Goal: Transaction & Acquisition: Purchase product/service

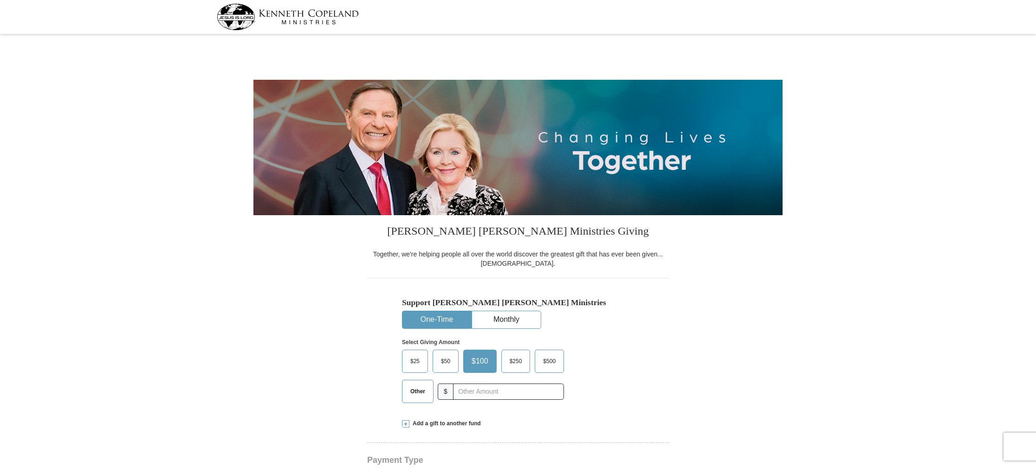
select select "NJ"
click at [471, 389] on input "text" at bounding box center [508, 392] width 103 height 16
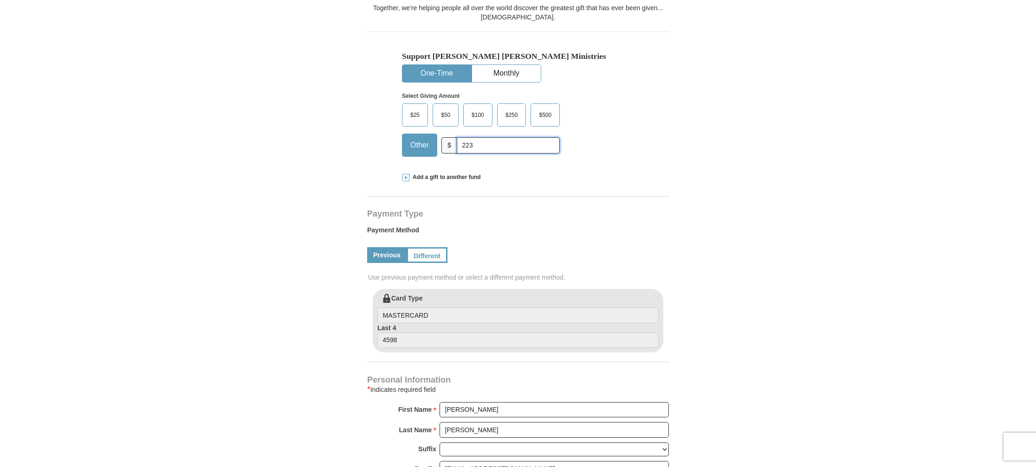
scroll to position [241, 0]
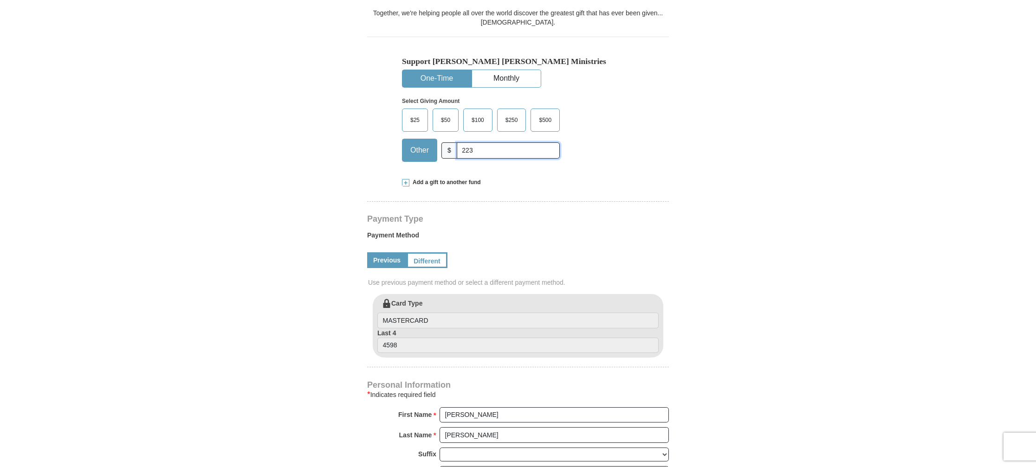
type input "223"
click at [406, 185] on span at bounding box center [405, 182] width 7 height 7
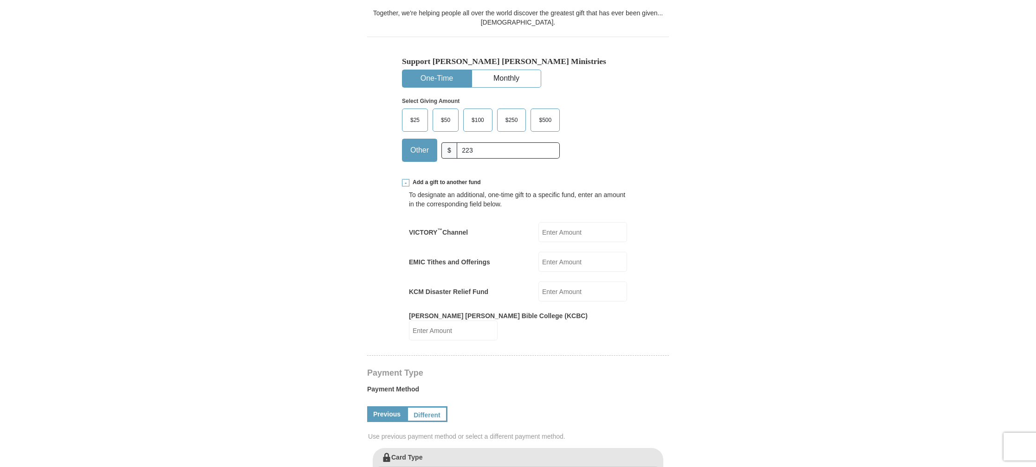
click at [407, 183] on span at bounding box center [405, 182] width 7 height 7
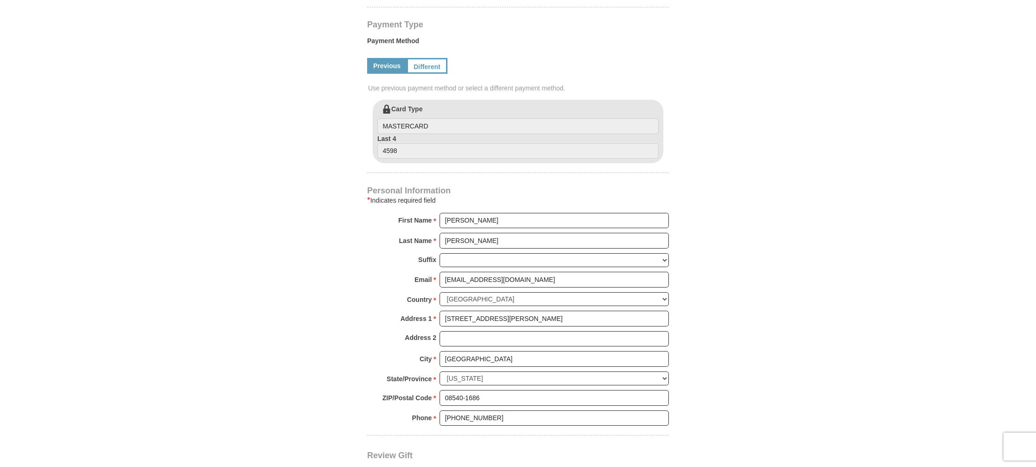
scroll to position [438, 0]
click at [430, 65] on link "Different" at bounding box center [425, 63] width 39 height 16
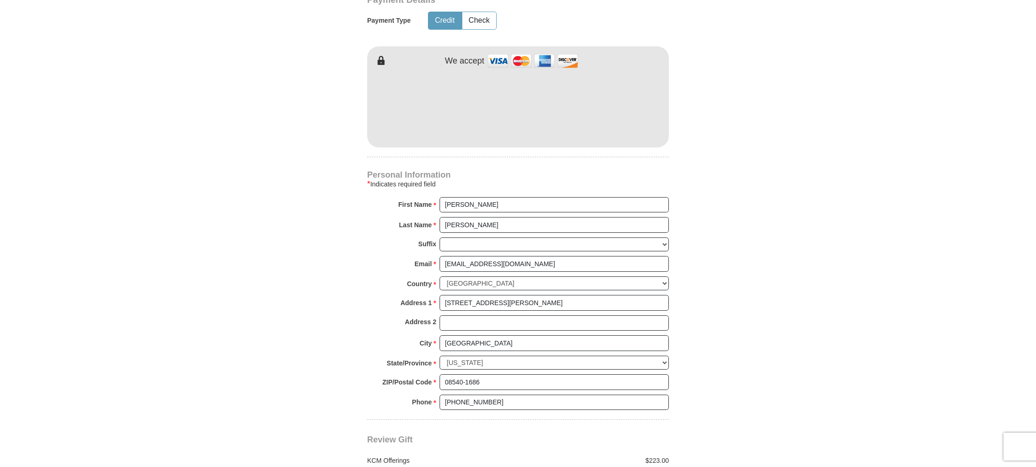
scroll to position [726, 0]
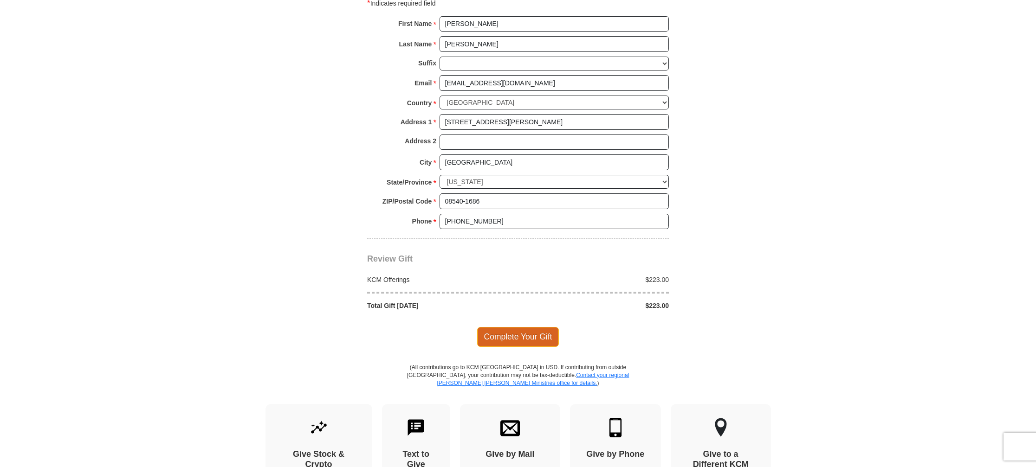
click at [537, 338] on span "Complete Your Gift" at bounding box center [518, 336] width 82 height 19
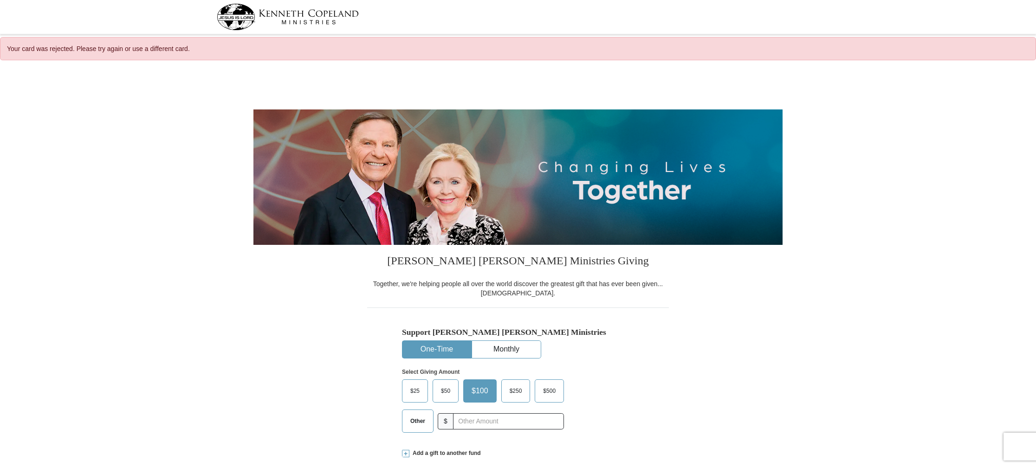
select select "NJ"
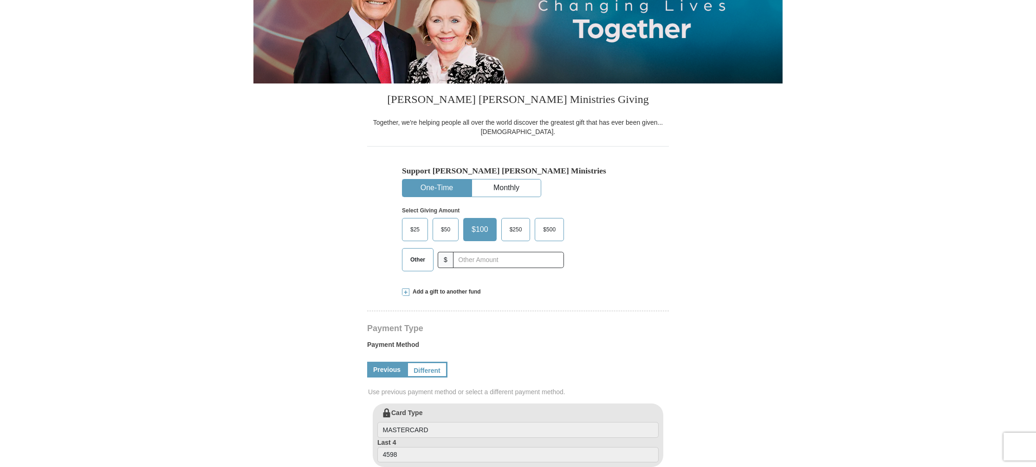
scroll to position [87, 0]
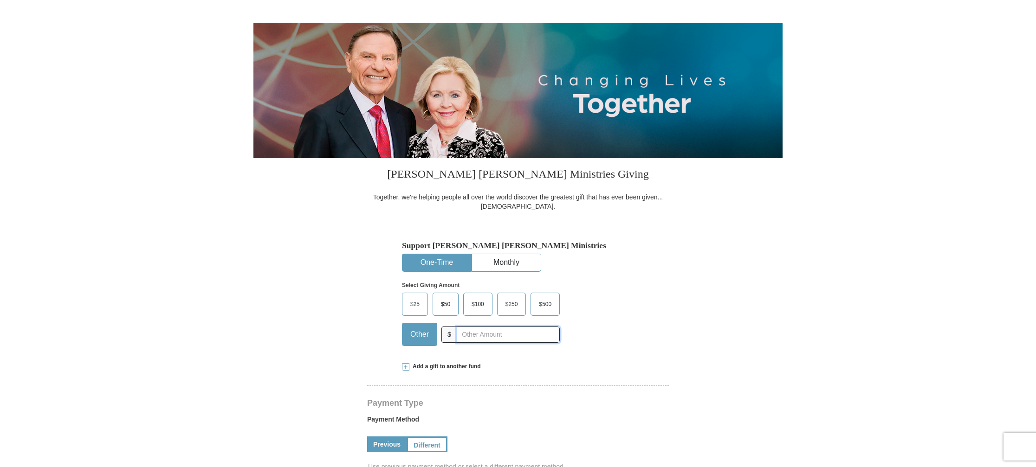
click at [481, 332] on input "text" at bounding box center [508, 335] width 103 height 16
type input "223"
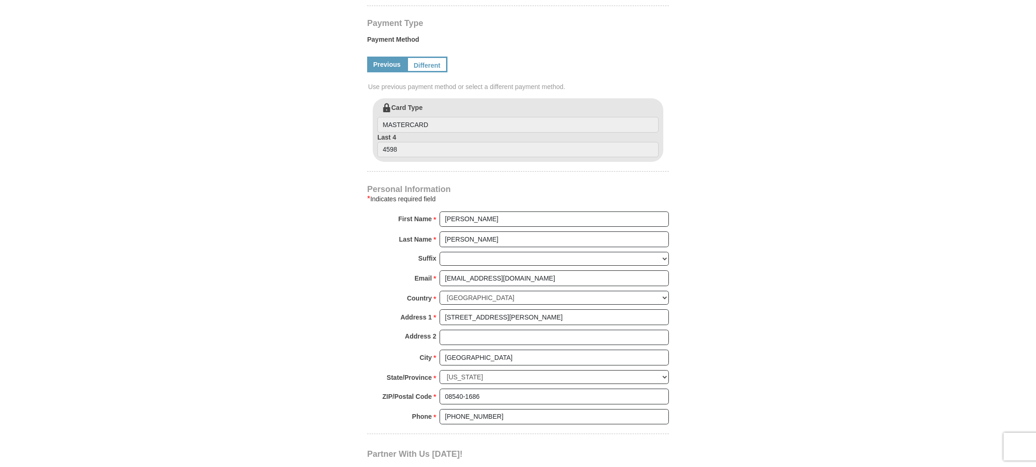
scroll to position [458, 0]
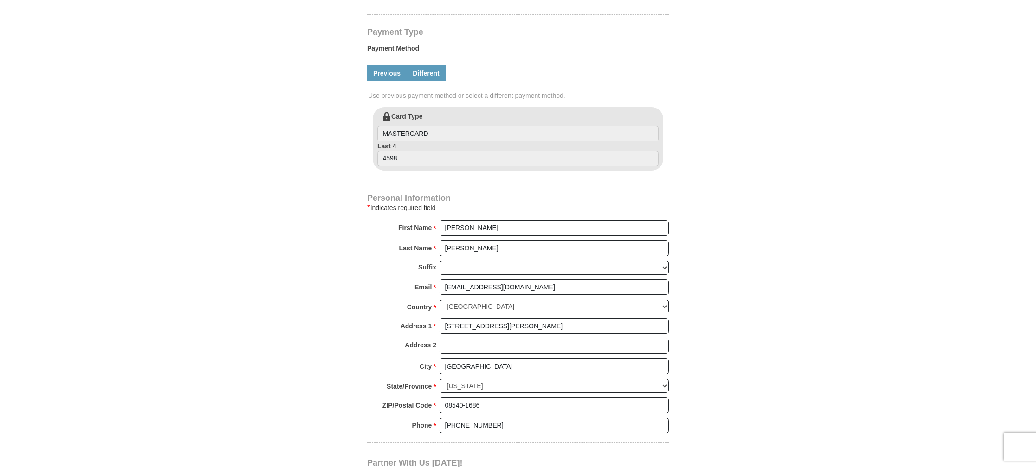
click at [422, 73] on link "Different" at bounding box center [425, 73] width 39 height 16
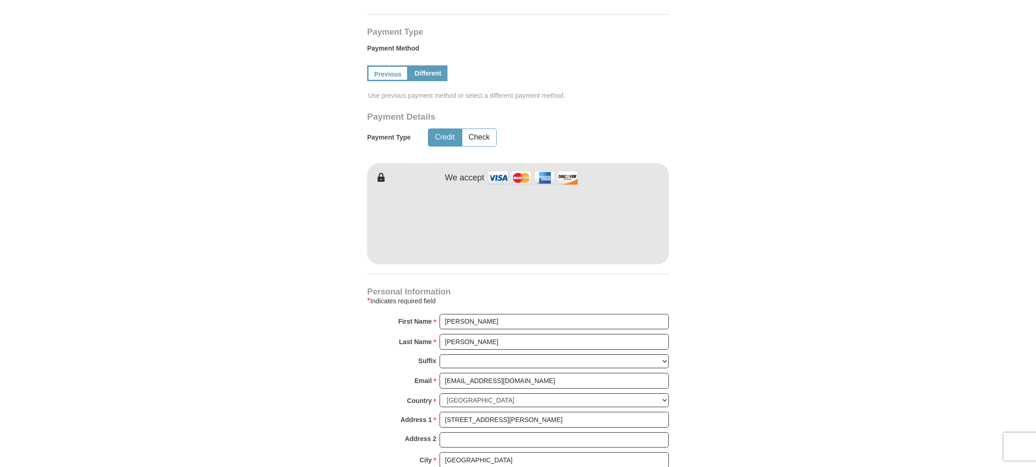
click at [440, 136] on button "Credit" at bounding box center [444, 137] width 33 height 17
click at [698, 304] on form "Kenneth Copeland Ministries Giving Together, we're helping people all over the …" at bounding box center [517, 199] width 529 height 1180
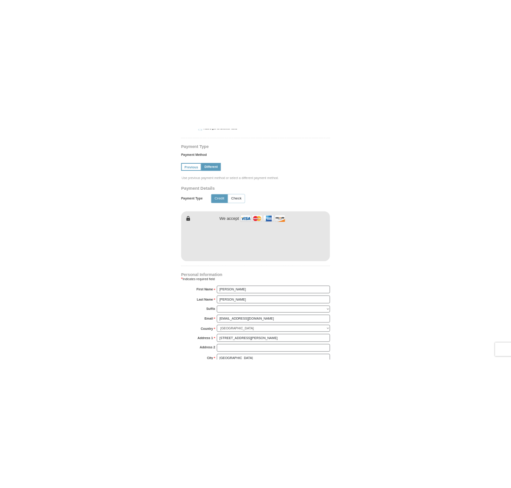
scroll to position [454, 0]
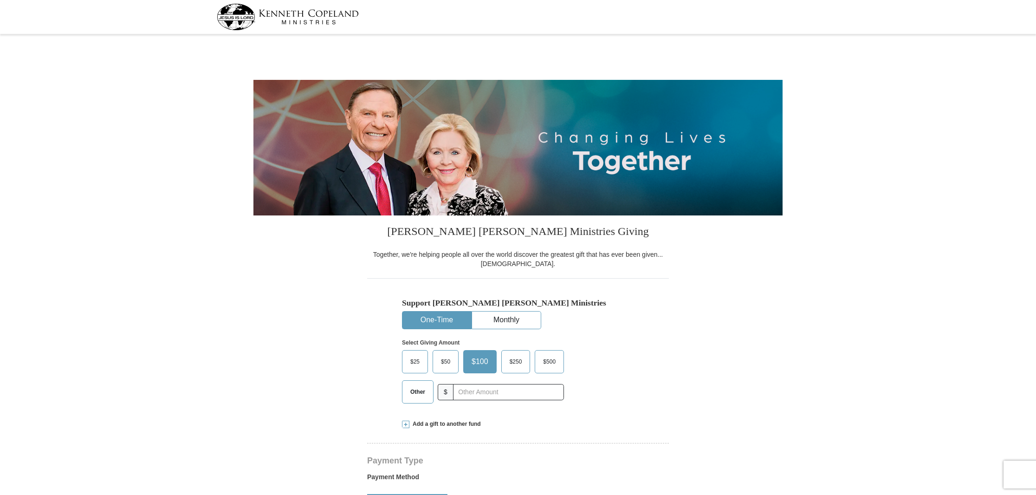
select select "NJ"
click at [467, 396] on input "text" at bounding box center [508, 392] width 103 height 16
type input "223"
click at [618, 350] on div "Select Giving Amount Amount must be a valid number The total gift cannot be les…" at bounding box center [518, 369] width 232 height 81
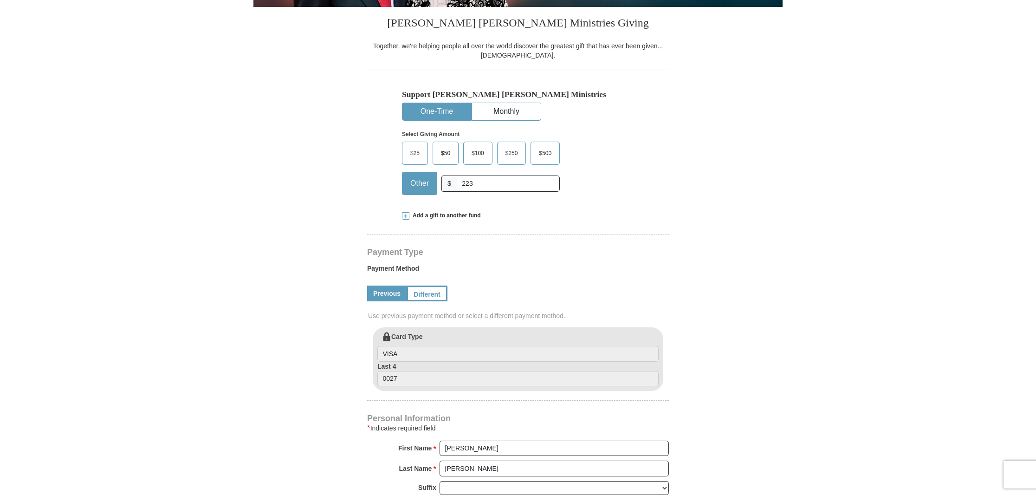
scroll to position [210, 0]
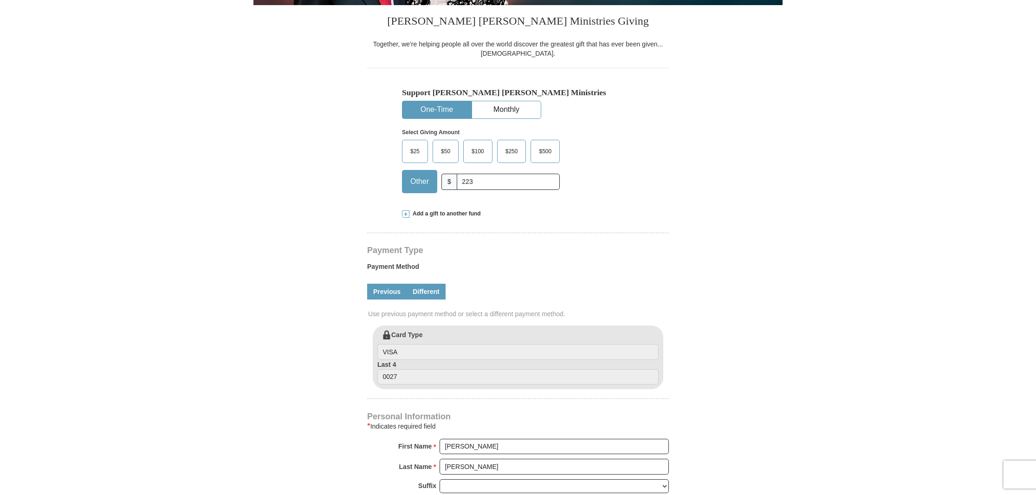
click at [425, 294] on link "Different" at bounding box center [425, 292] width 39 height 16
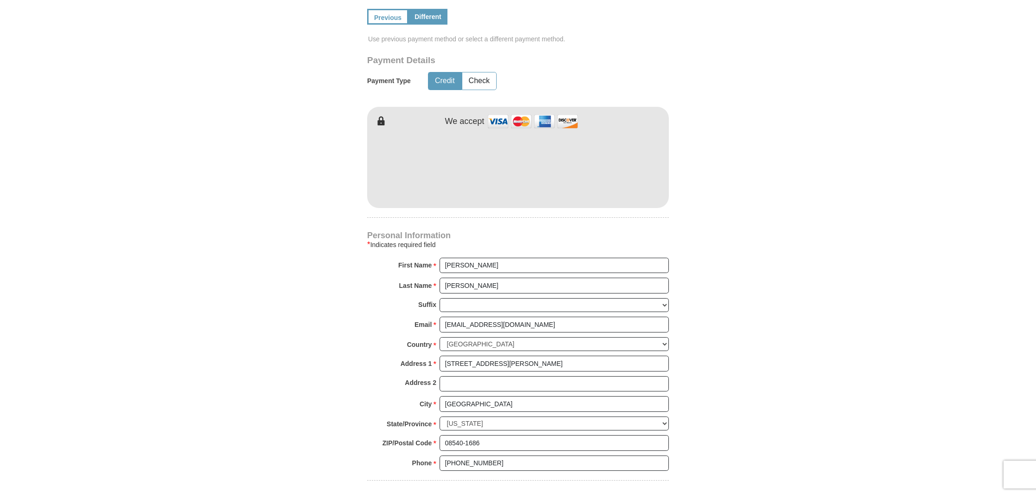
scroll to position [485, 0]
click at [508, 367] on input "[STREET_ADDRESS][PERSON_NAME]" at bounding box center [553, 363] width 229 height 16
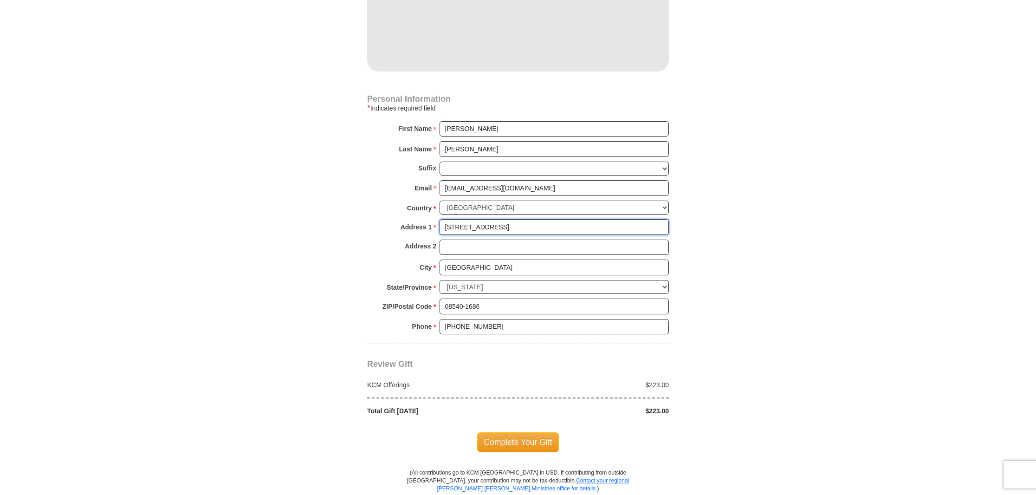
scroll to position [810, 0]
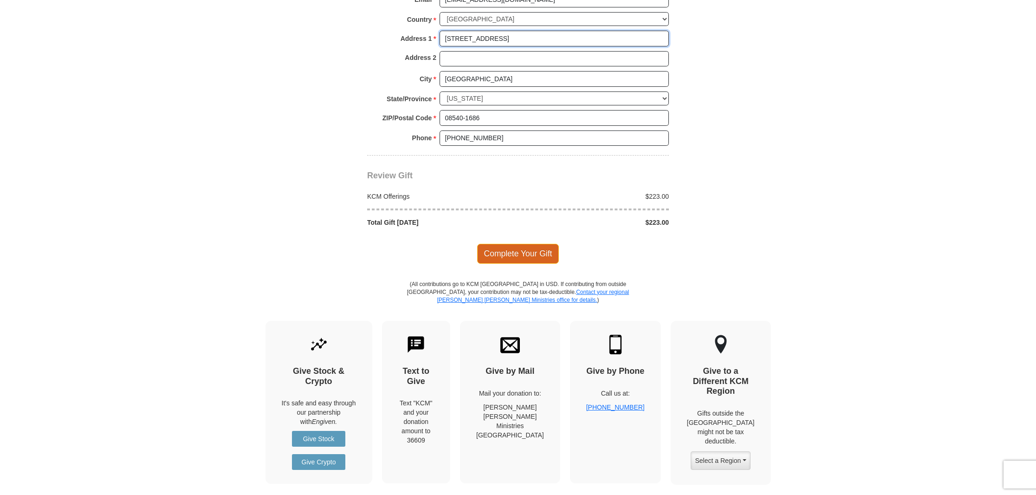
type input "826 Alexander Ave"
click at [517, 254] on span "Complete Your Gift" at bounding box center [518, 253] width 82 height 19
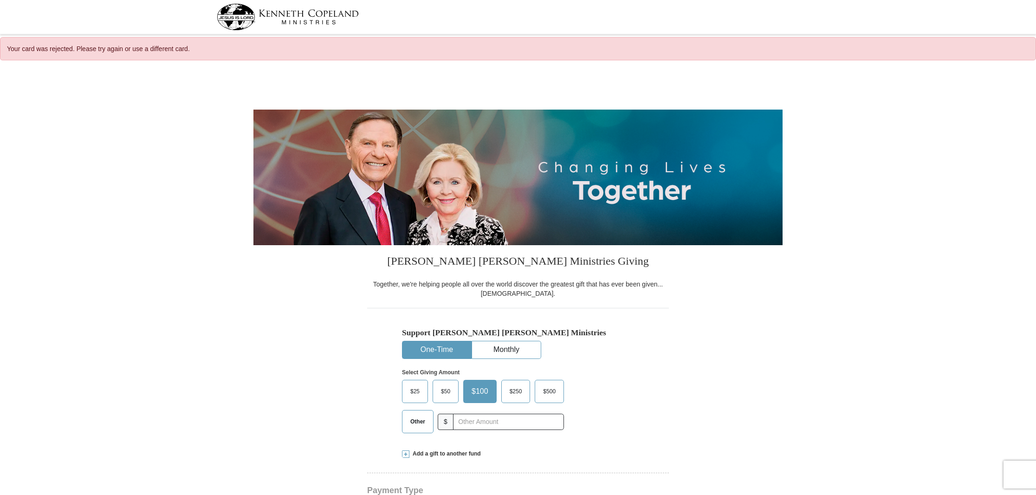
select select "NJ"
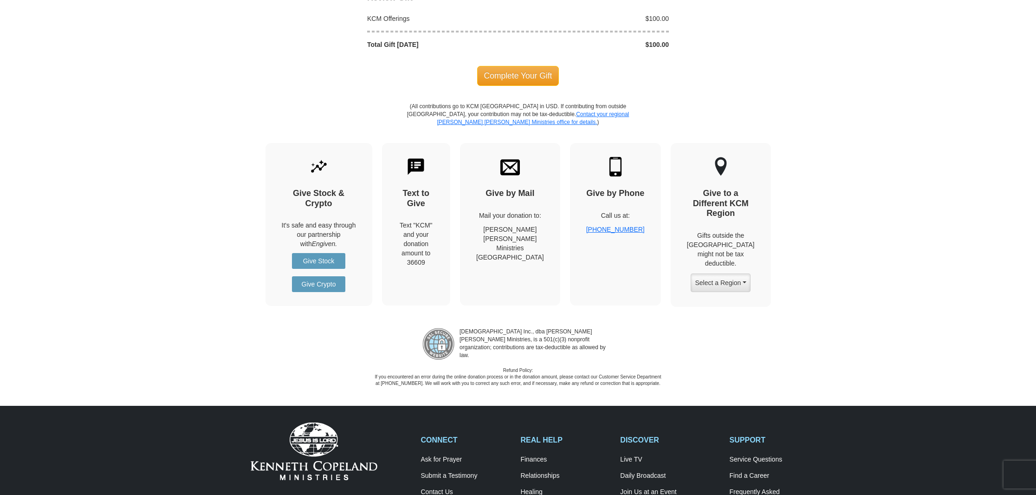
scroll to position [1011, 0]
